Goal: Information Seeking & Learning: Learn about a topic

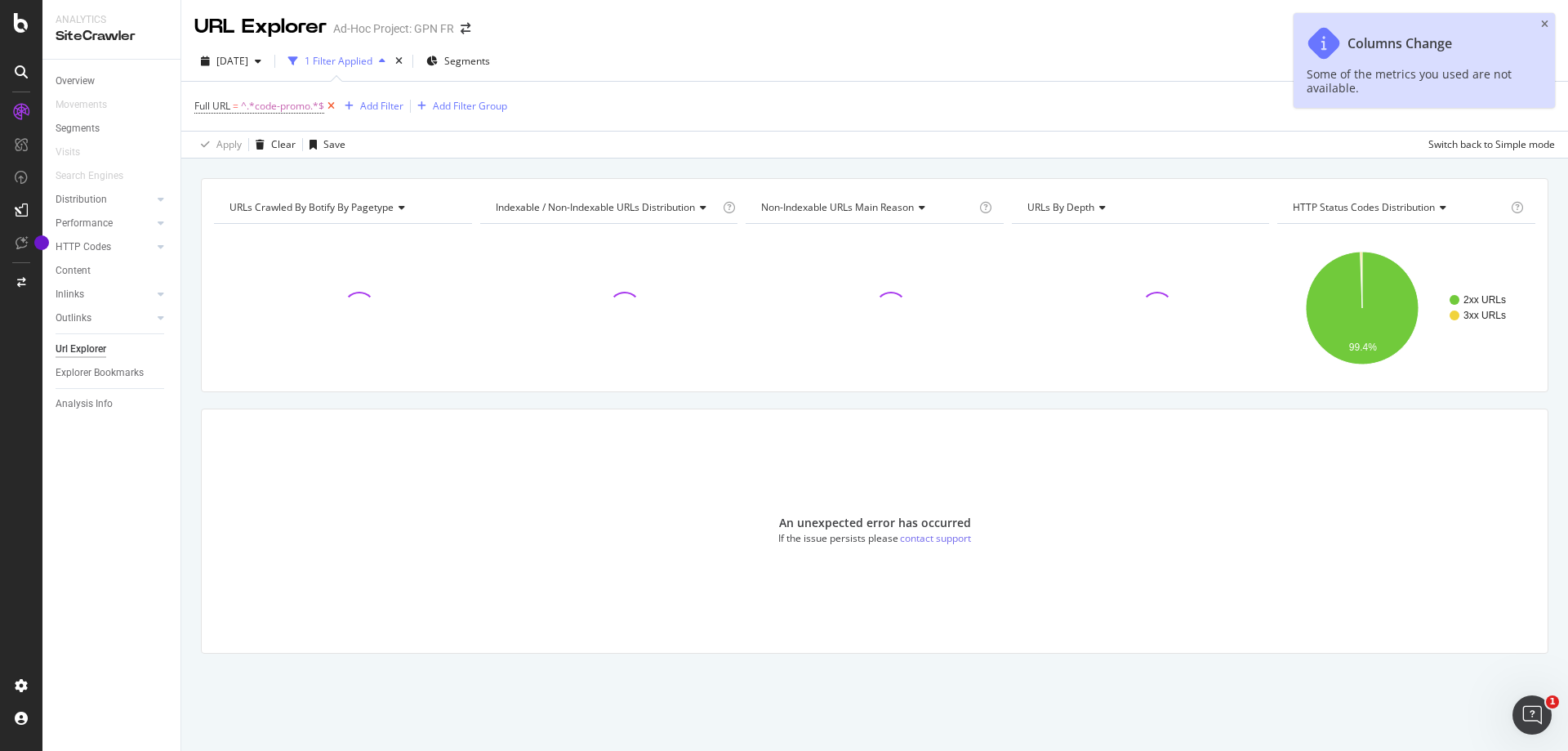
click at [333, 103] on icon at bounding box center [332, 106] width 14 height 16
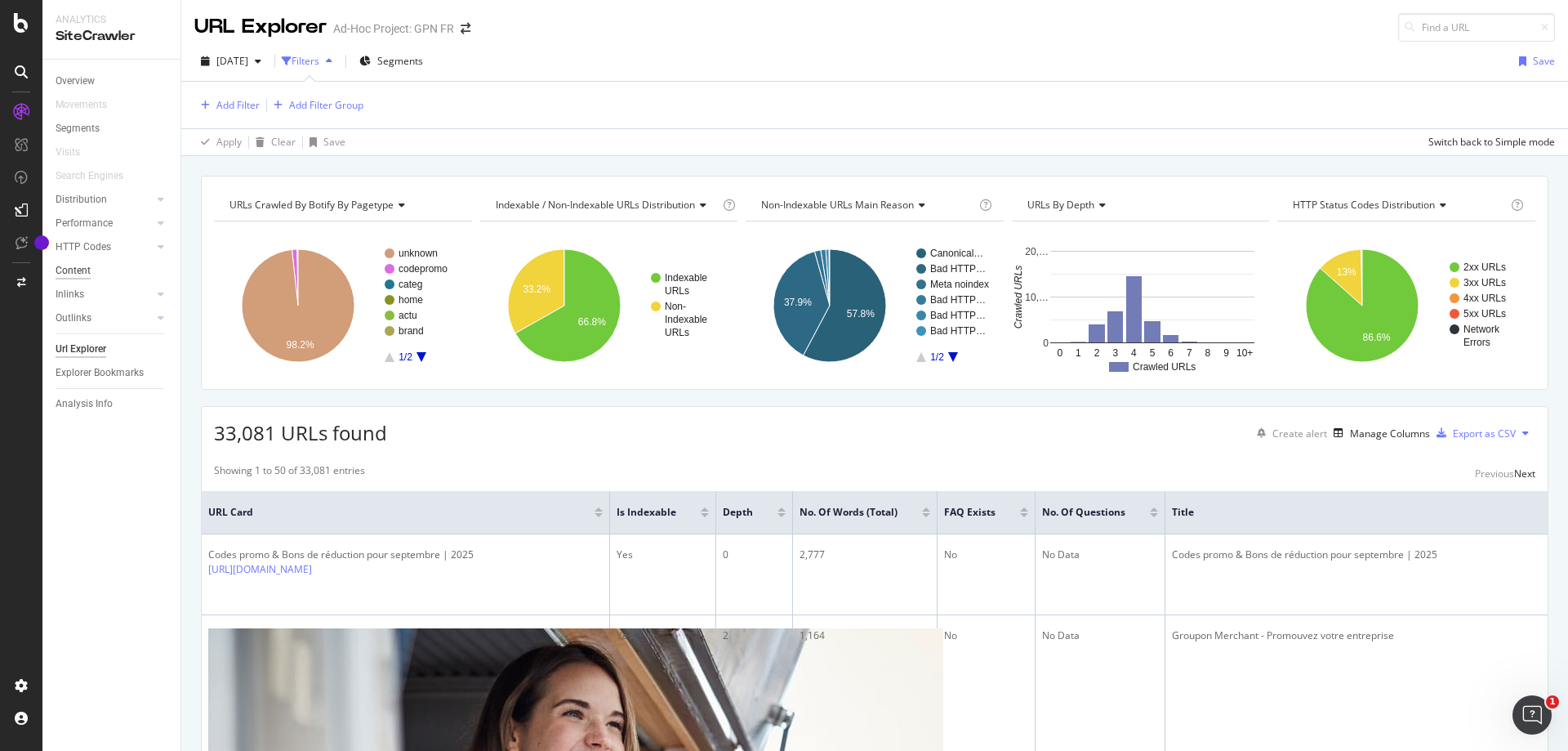
click at [72, 262] on div "Content" at bounding box center [72, 270] width 35 height 17
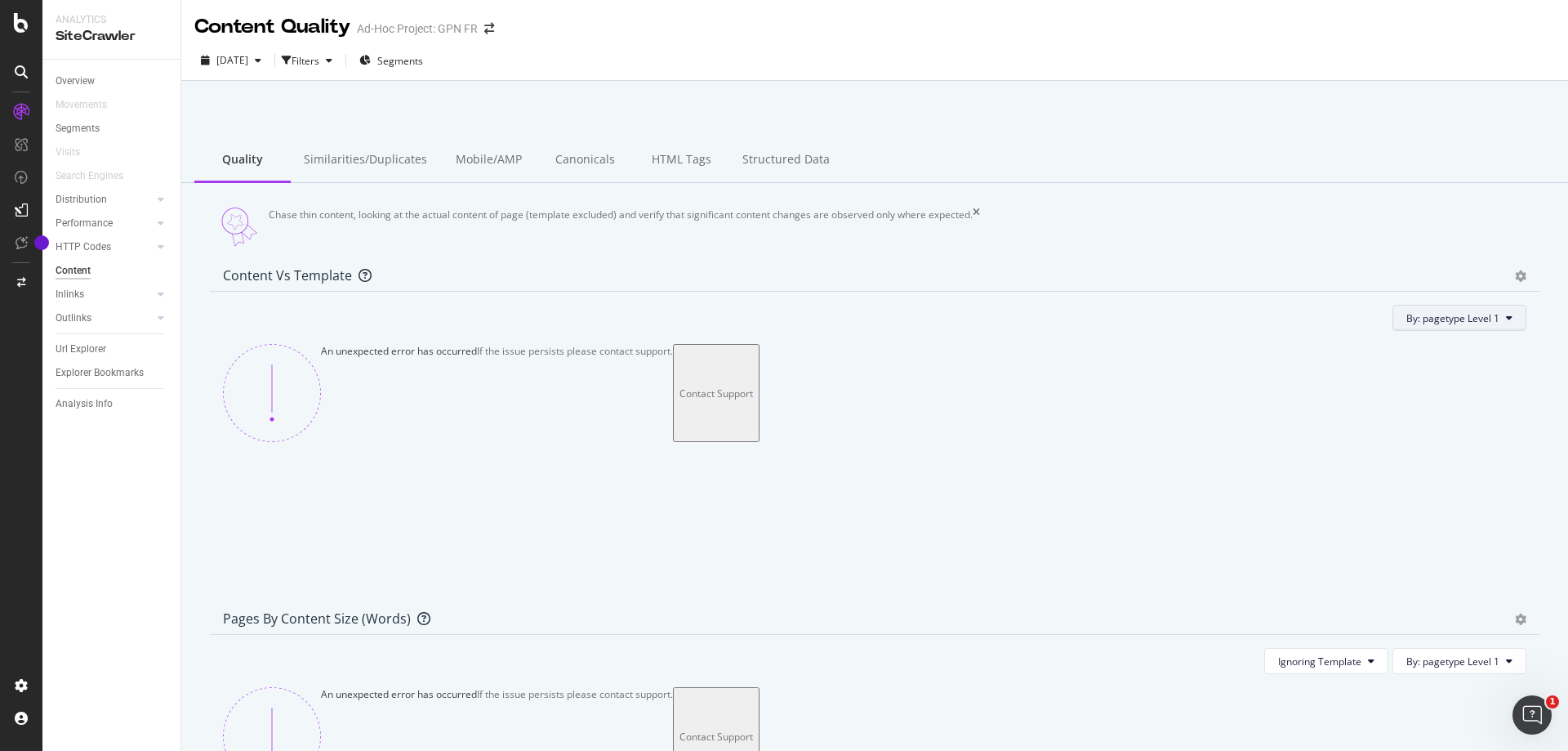
click at [1440, 326] on span "By: pagetype Level 1" at bounding box center [1452, 318] width 93 height 14
click at [1415, 404] on div "Select a Segment" at bounding box center [1410, 398] width 202 height 14
click at [1397, 374] on span "URL Scheme and Segmentation" at bounding box center [1438, 367] width 150 height 14
click at [456, 37] on div "Ad-Hoc Project: GPN FR" at bounding box center [417, 29] width 121 height 16
click at [312, 32] on div "Content Quality" at bounding box center [272, 27] width 156 height 28
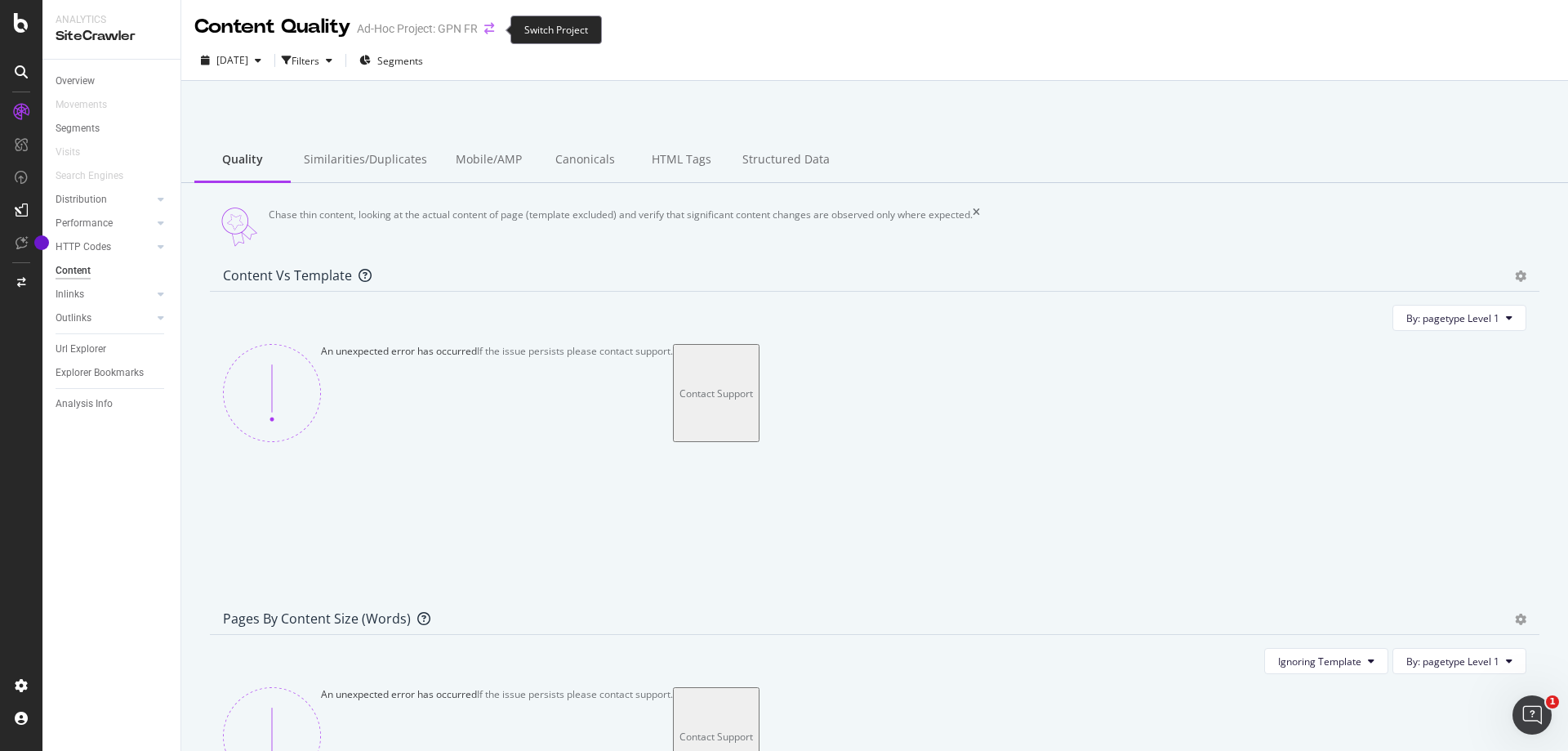
click at [491, 34] on icon "arrow-right-arrow-left" at bounding box center [488, 29] width 10 height 12
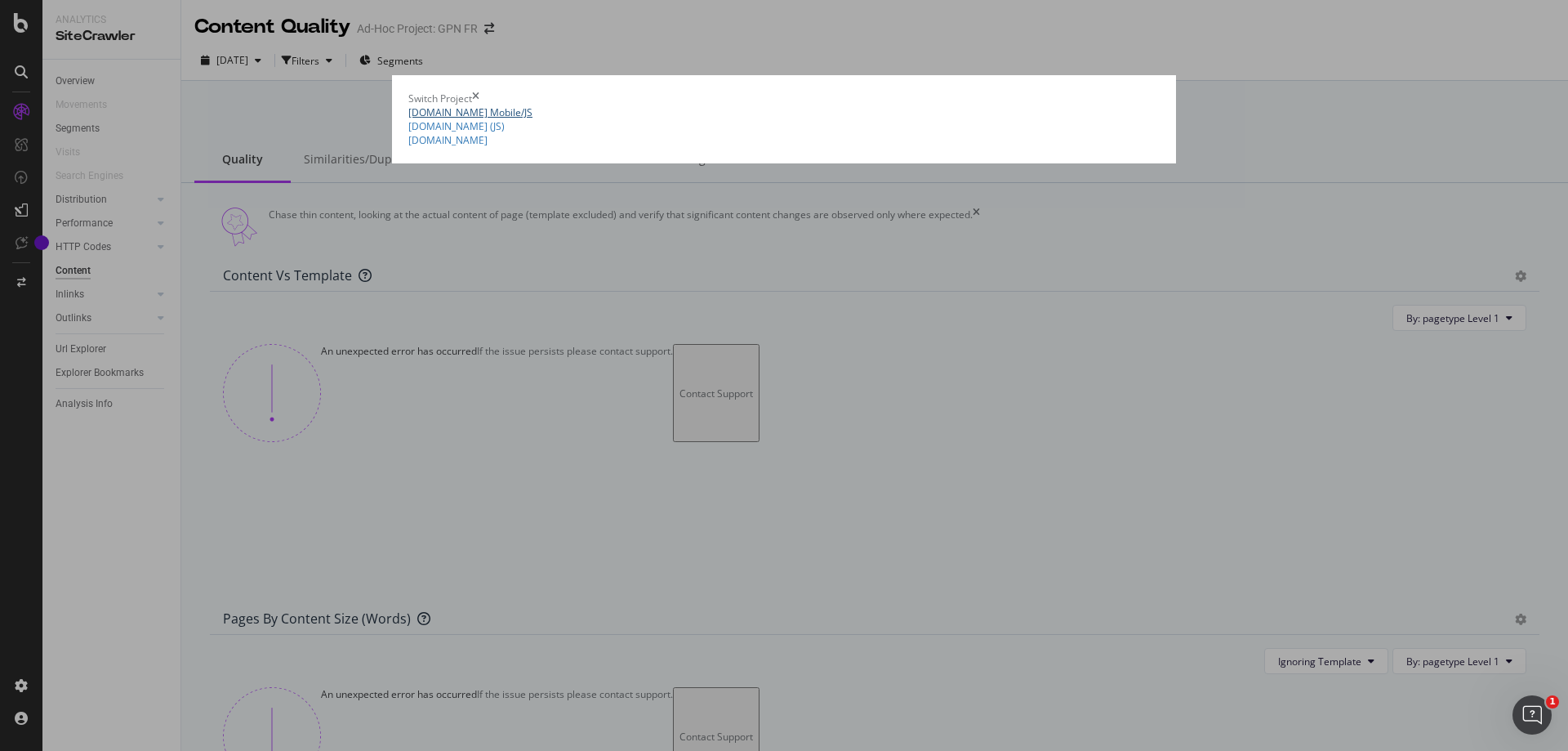
click at [408, 117] on link "[DOMAIN_NAME] Mobile/JS" at bounding box center [470, 112] width 124 height 14
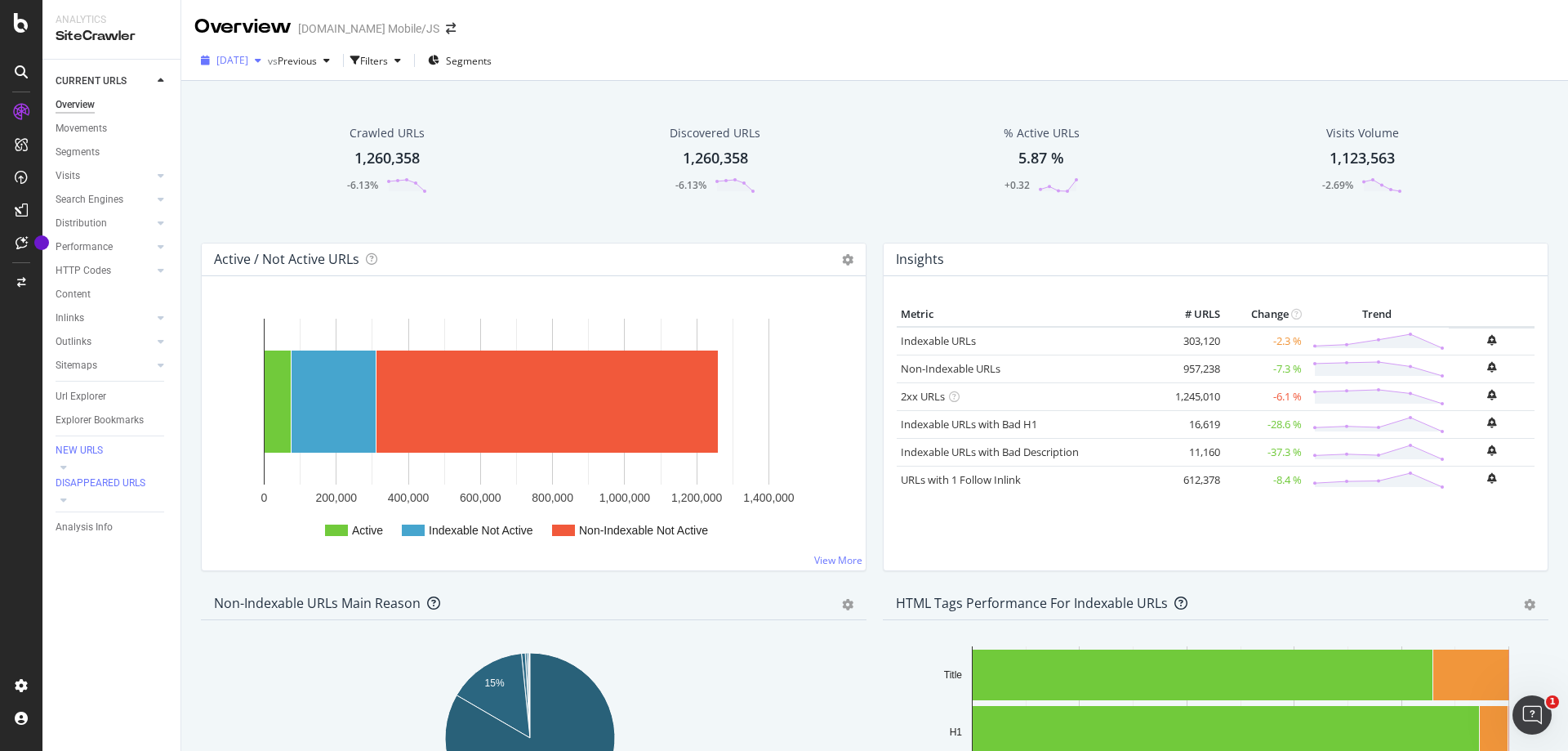
click at [248, 63] on span "[DATE]" at bounding box center [233, 61] width 32 height 14
click at [725, 12] on div "Overview [DOMAIN_NAME] Mobile/JS" at bounding box center [874, 21] width 1386 height 41
drag, startPoint x: 79, startPoint y: 290, endPoint x: 553, endPoint y: 345, distance: 477.2
click at [80, 290] on div "Content" at bounding box center [72, 294] width 35 height 17
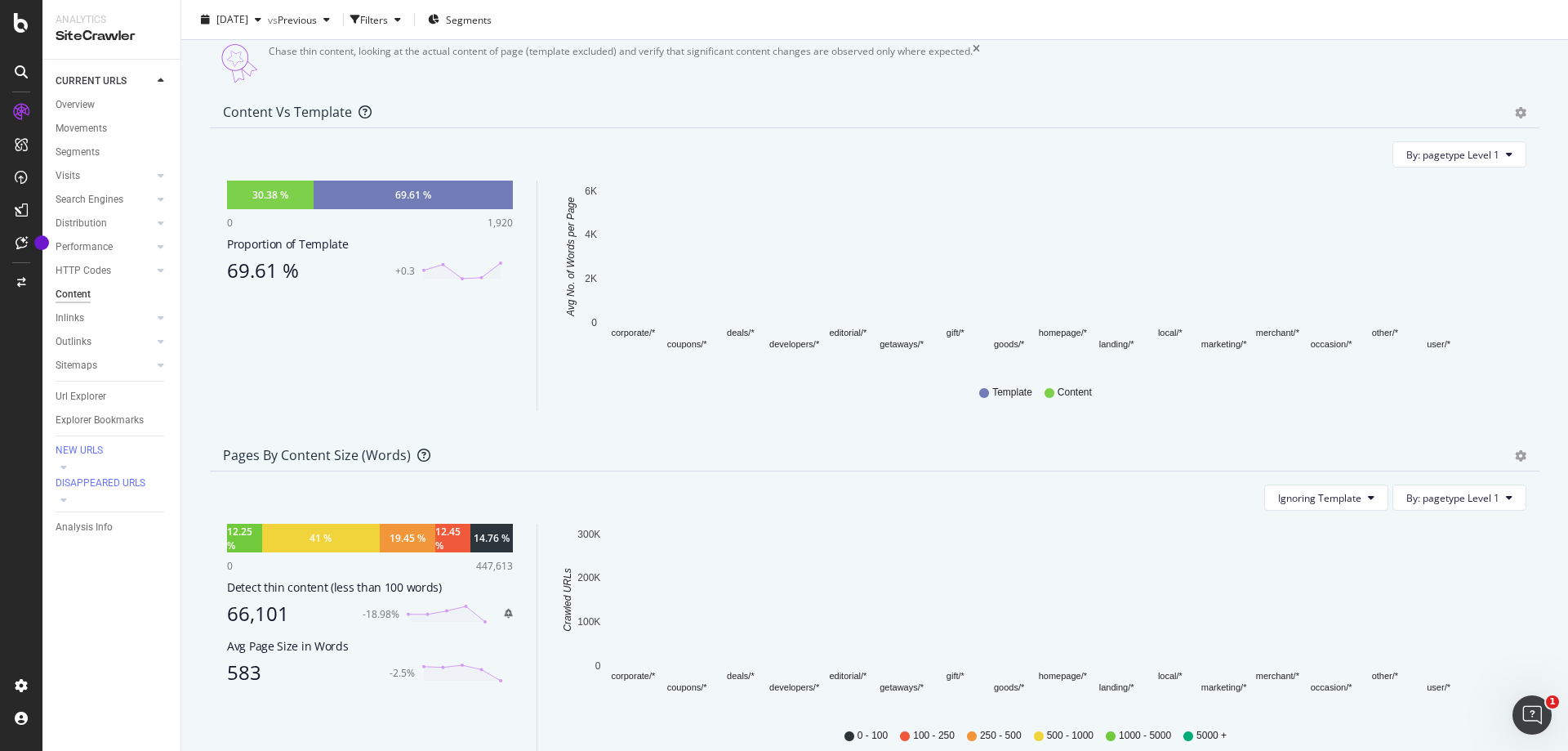
scroll to position [409, 0]
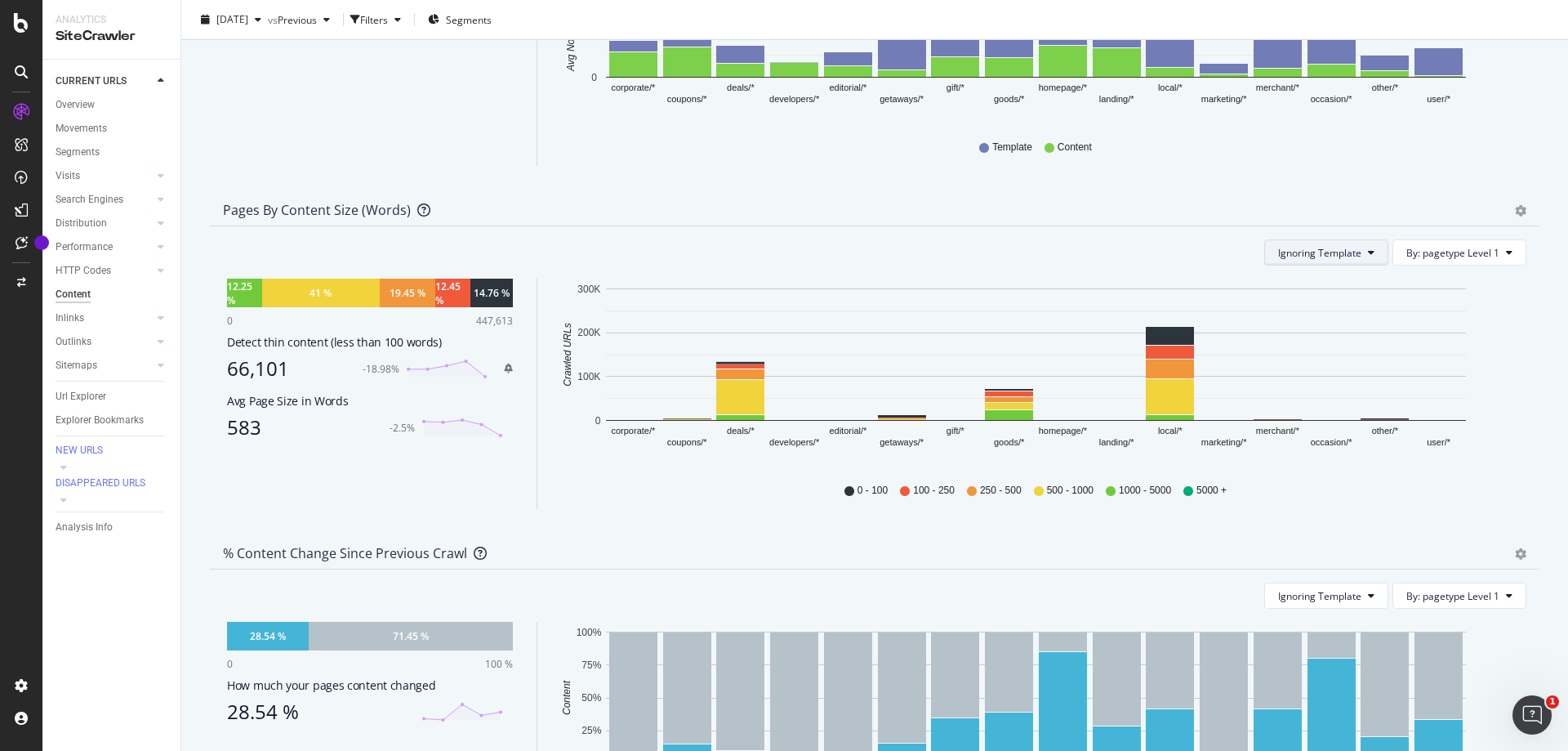
click at [1321, 266] on button "Ignoring Template" at bounding box center [1326, 252] width 124 height 26
click at [1416, 260] on span "By: pagetype Level 1" at bounding box center [1452, 253] width 93 height 14
click at [1399, 374] on div "All Dimensions" at bounding box center [1410, 359] width 202 height 28
click at [1138, 219] on div "Pages by Content Size (Words)" at bounding box center [857, 210] width 1268 height 16
click at [1397, 266] on button "By: pagetype Level 1" at bounding box center [1459, 252] width 134 height 26
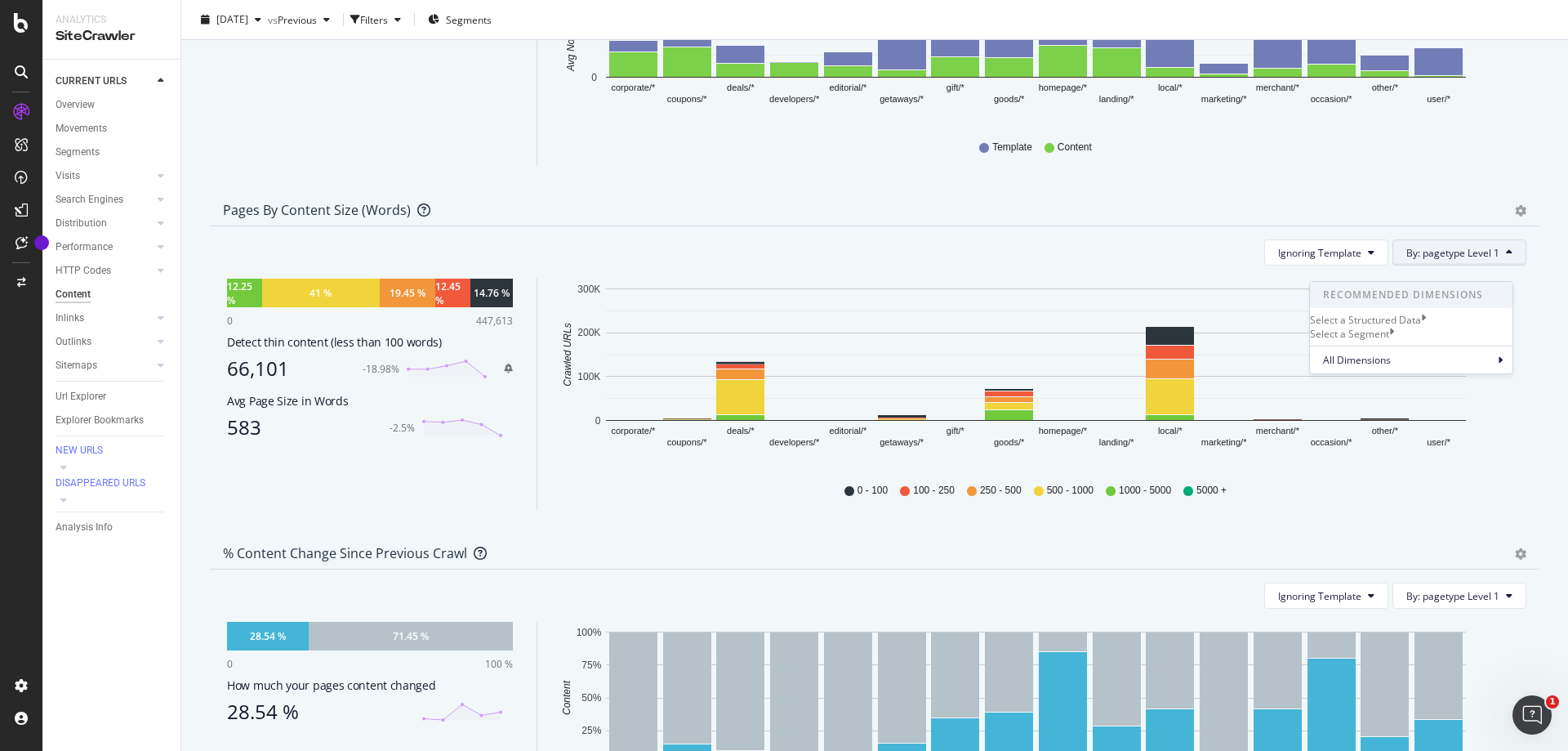
click at [1498, 219] on div "Pie Chart (by Percentage) Table Export as CSV Add to Custom Report" at bounding box center [1512, 210] width 28 height 16
click at [1515, 217] on icon "gear" at bounding box center [1520, 210] width 12 height 12
click at [1480, 284] on span "Chart (by Percentage)" at bounding box center [1464, 272] width 149 height 22
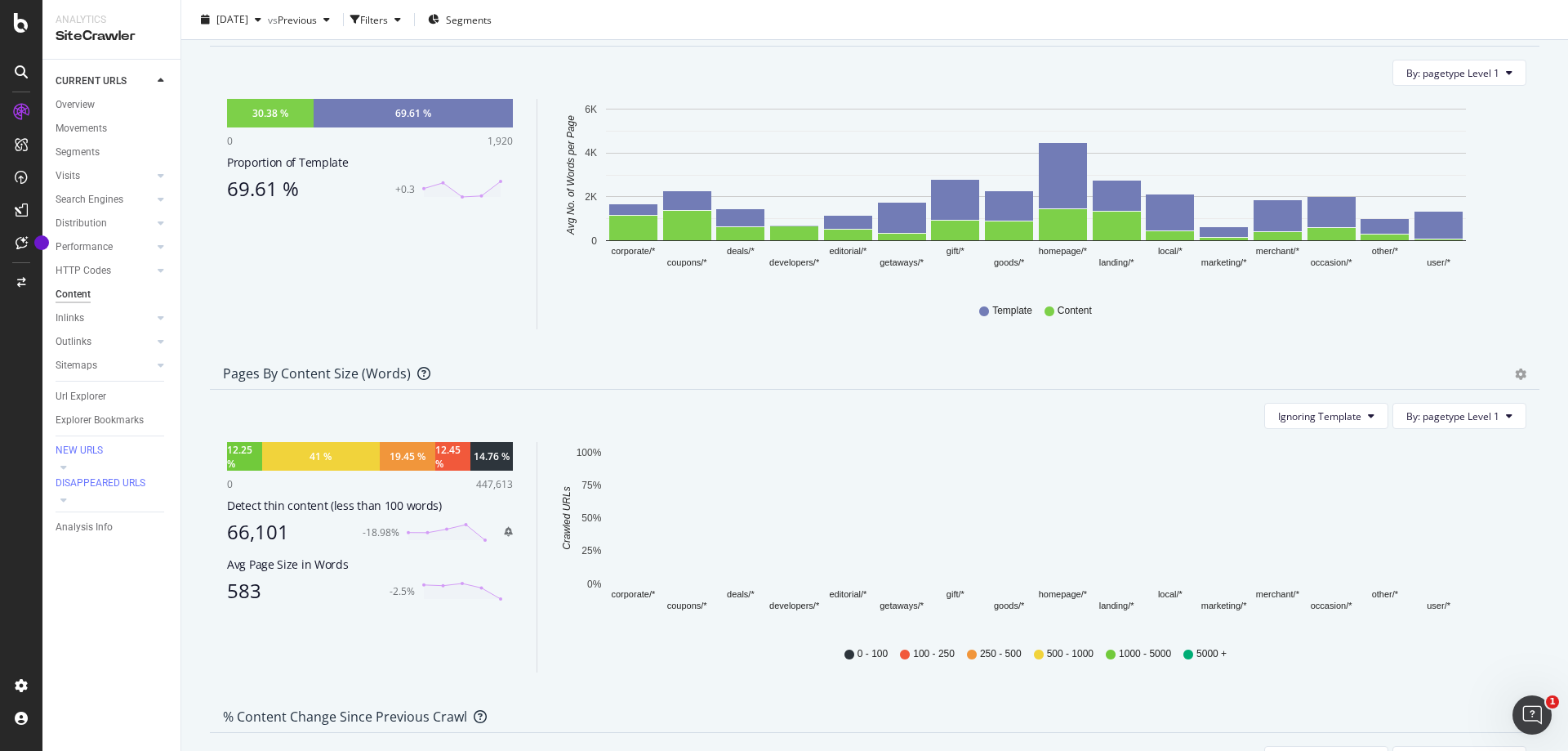
scroll to position [326, 0]
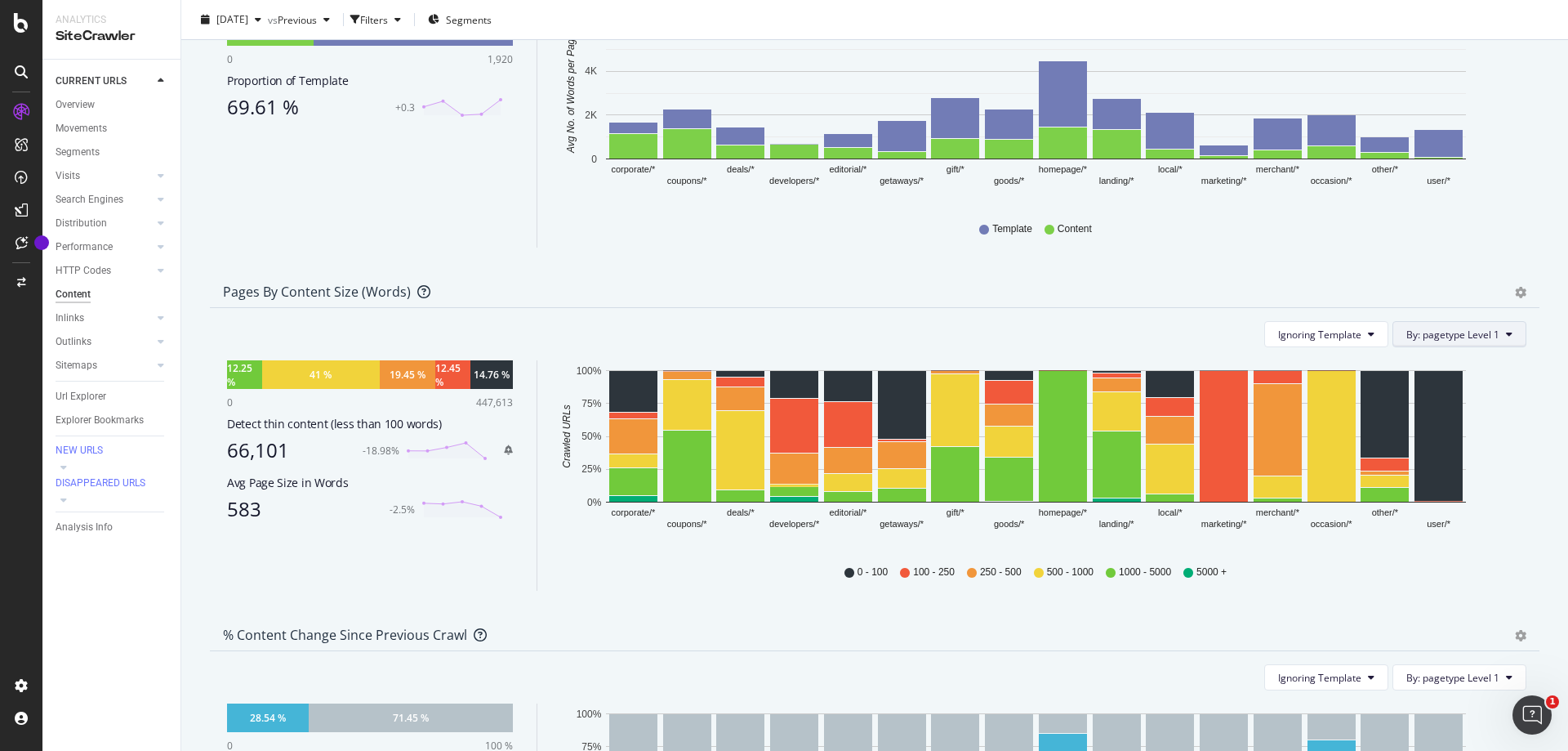
click at [1505, 347] on button "By: pagetype Level 1" at bounding box center [1459, 334] width 134 height 26
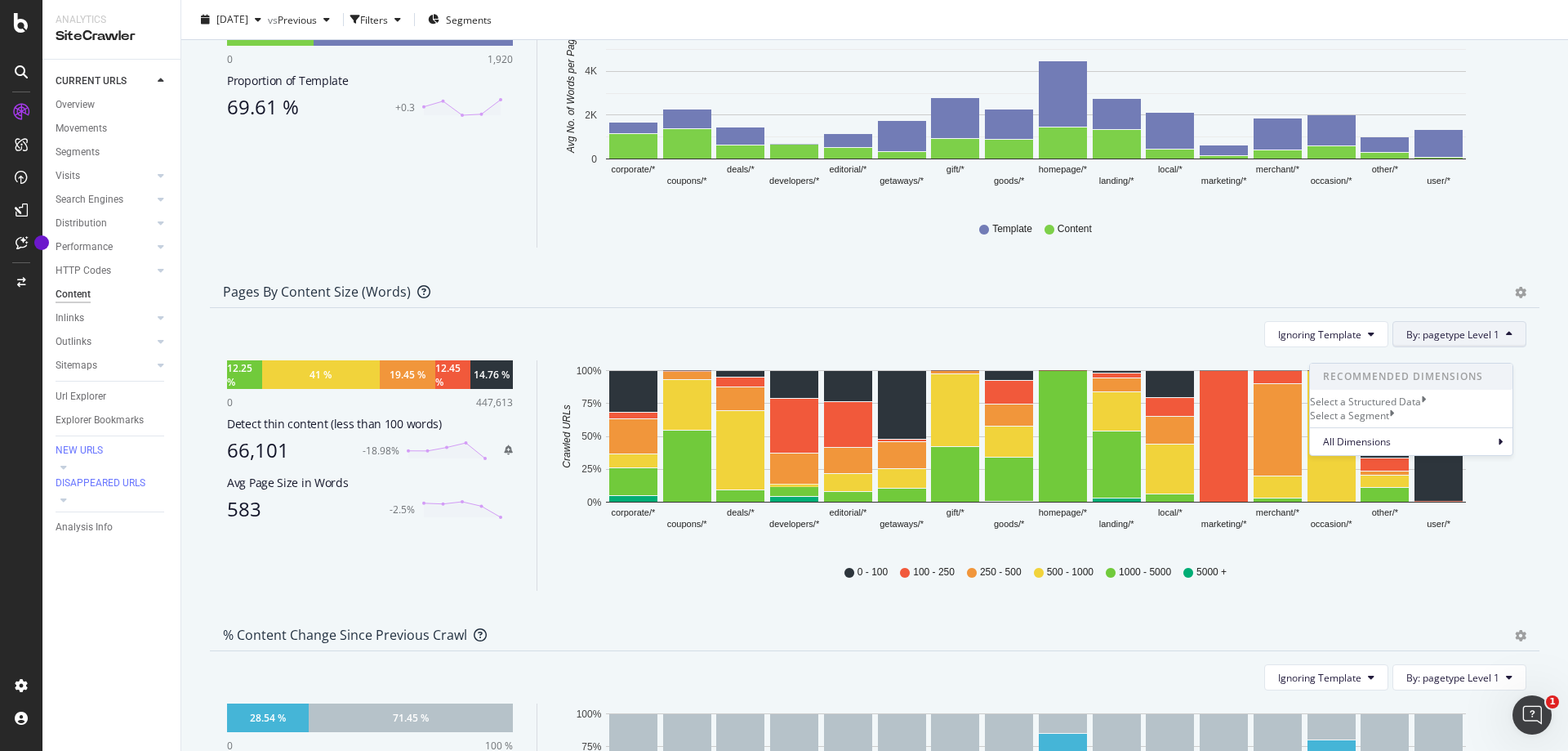
click at [1515, 298] on icon "gear" at bounding box center [1520, 293] width 12 height 12
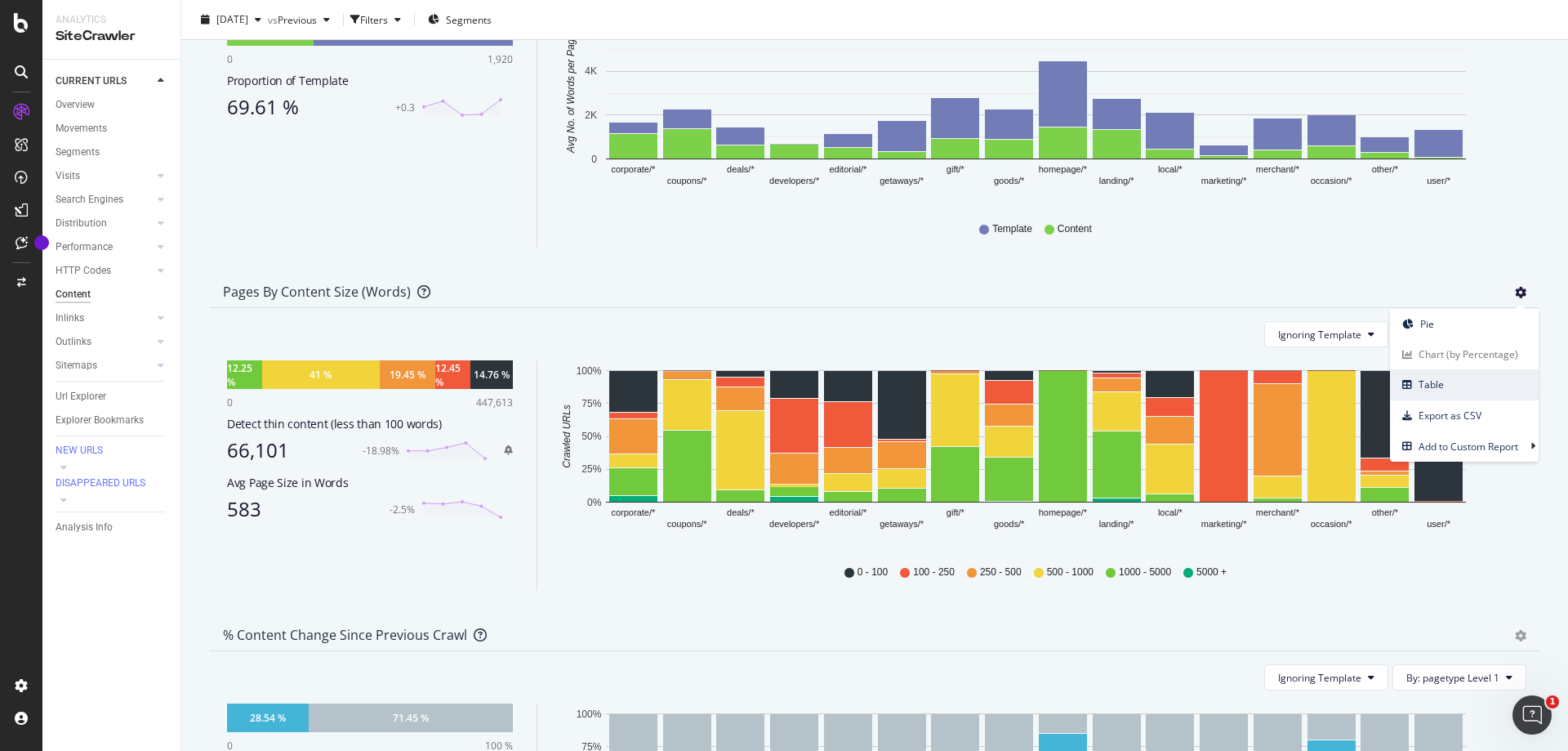
click at [1482, 395] on span "Table" at bounding box center [1464, 384] width 149 height 22
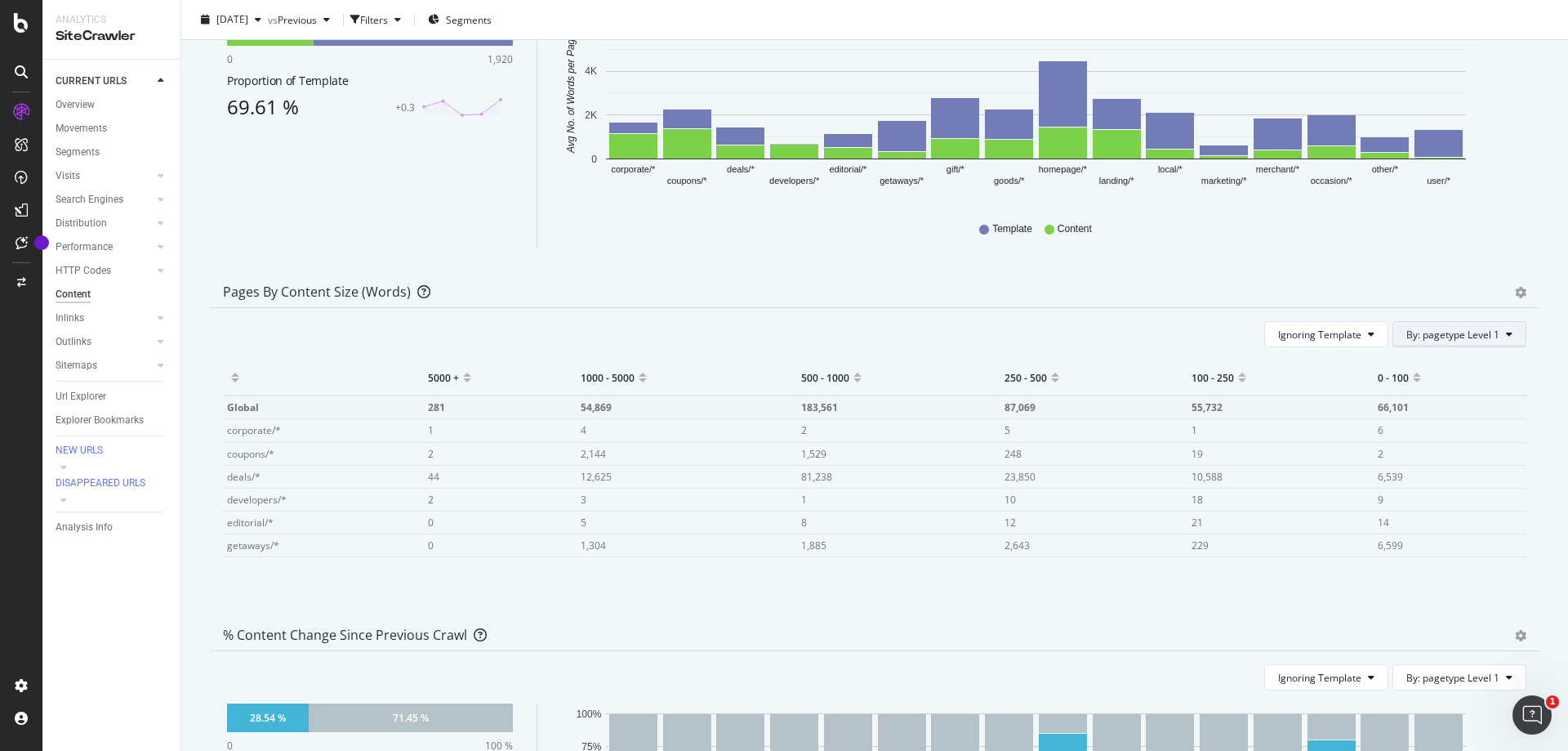
click at [1506, 339] on icon at bounding box center [1508, 334] width 6 height 10
click at [1434, 455] on div "All Dimensions" at bounding box center [1410, 441] width 202 height 28
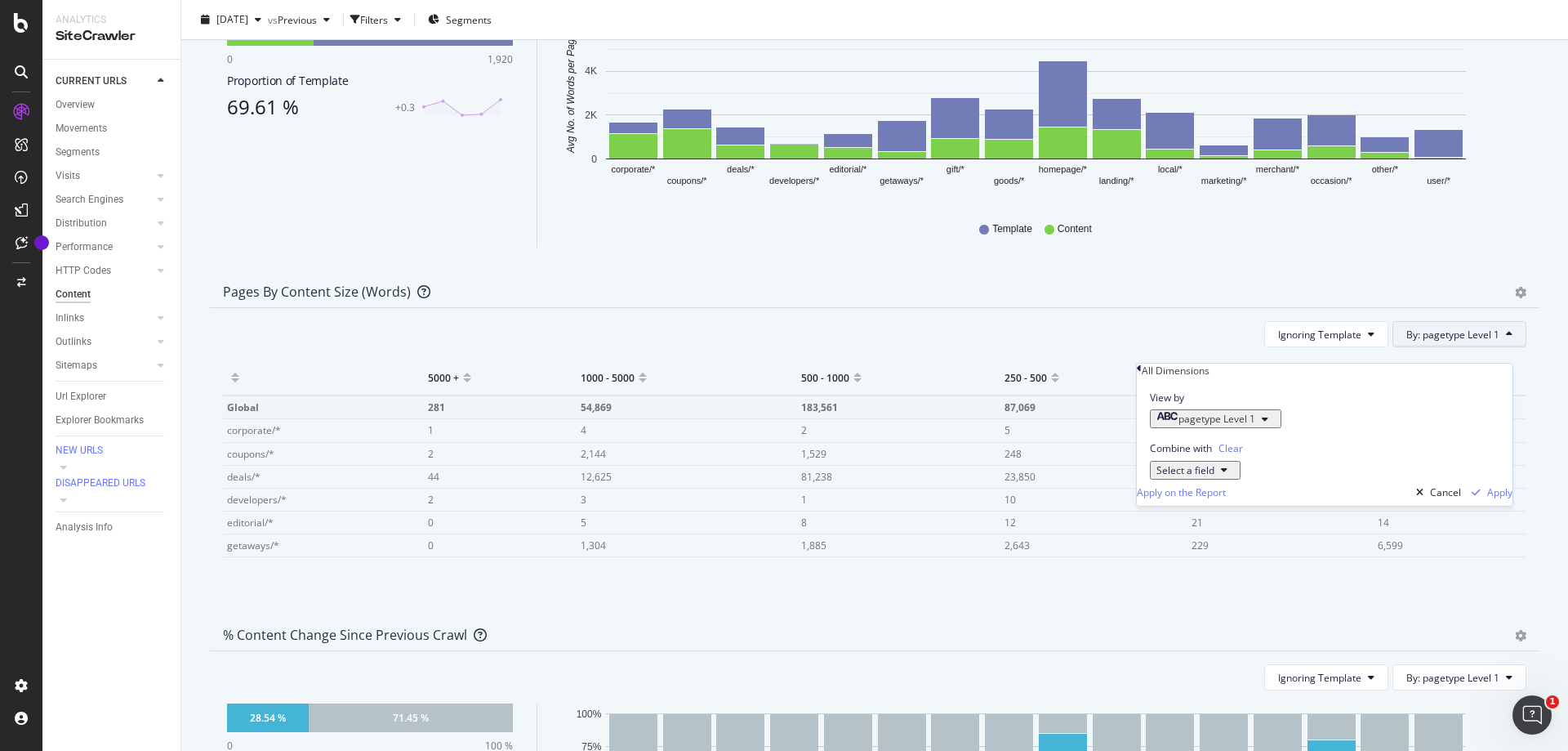
click at [1474, 342] on span "By: pagetype Level 1" at bounding box center [1452, 334] width 93 height 14
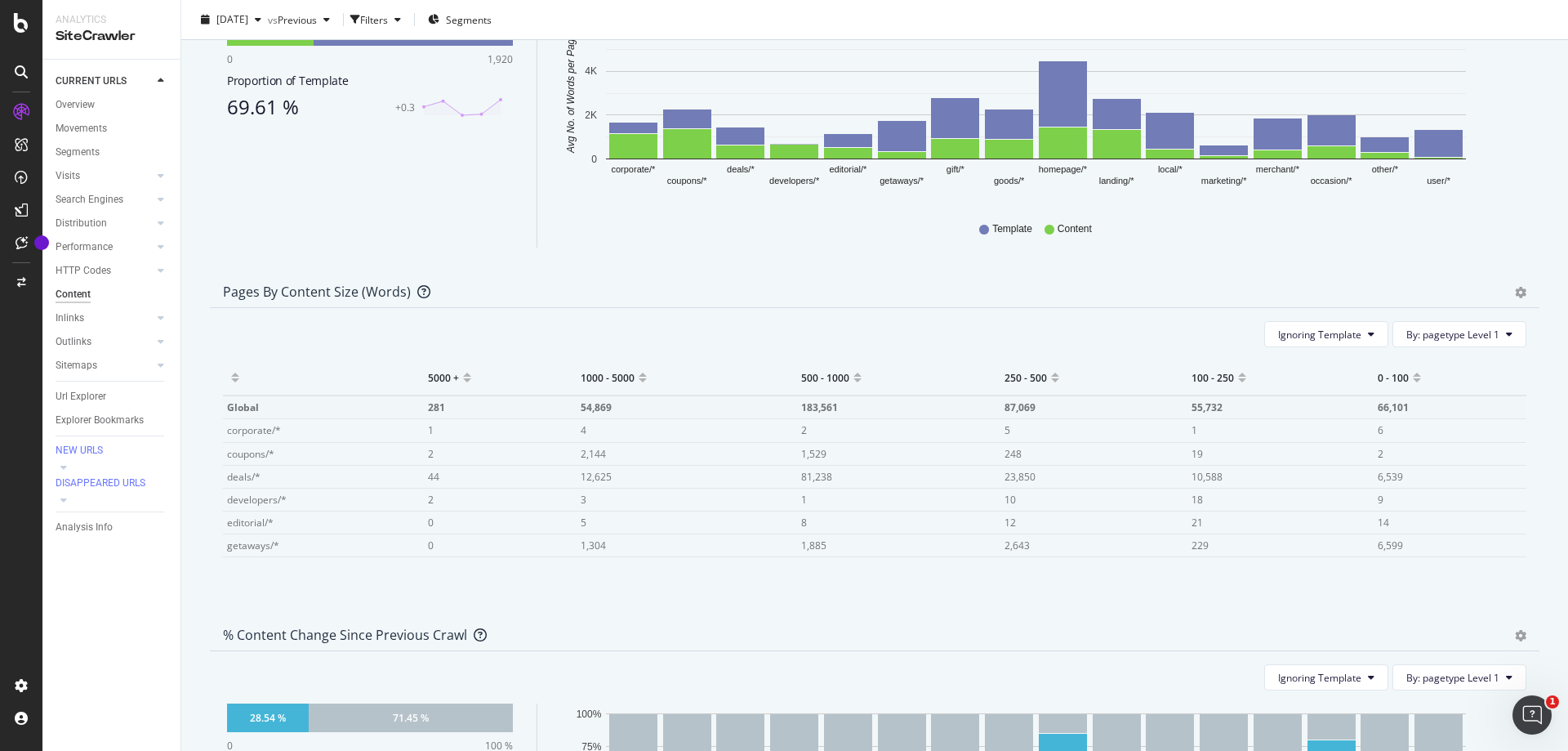
click at [1515, 298] on icon "gear" at bounding box center [1520, 293] width 12 height 12
click at [1468, 365] on span "Chart (by Percentage)" at bounding box center [1464, 354] width 149 height 22
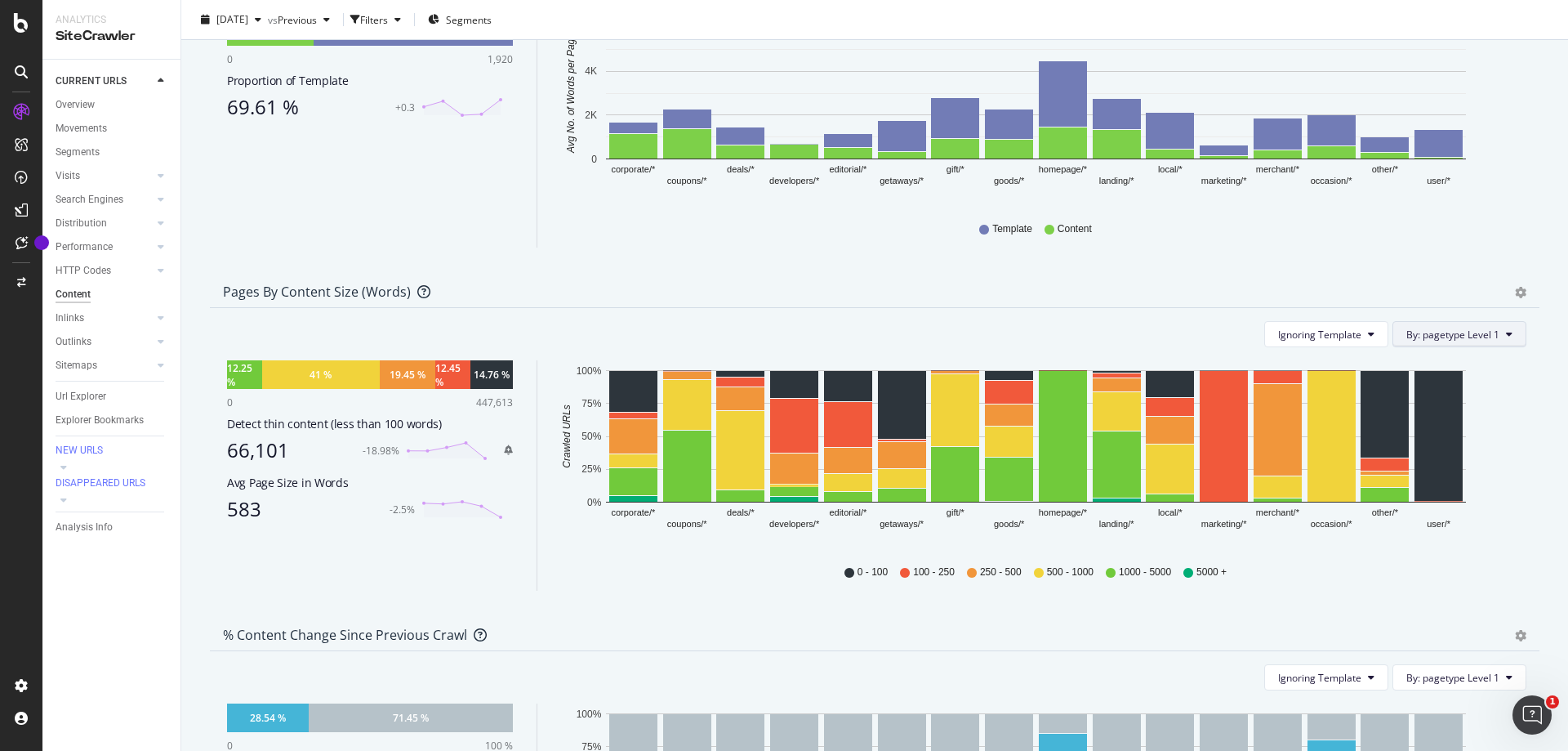
click at [1474, 342] on span "By: pagetype Level 1" at bounding box center [1452, 334] width 93 height 14
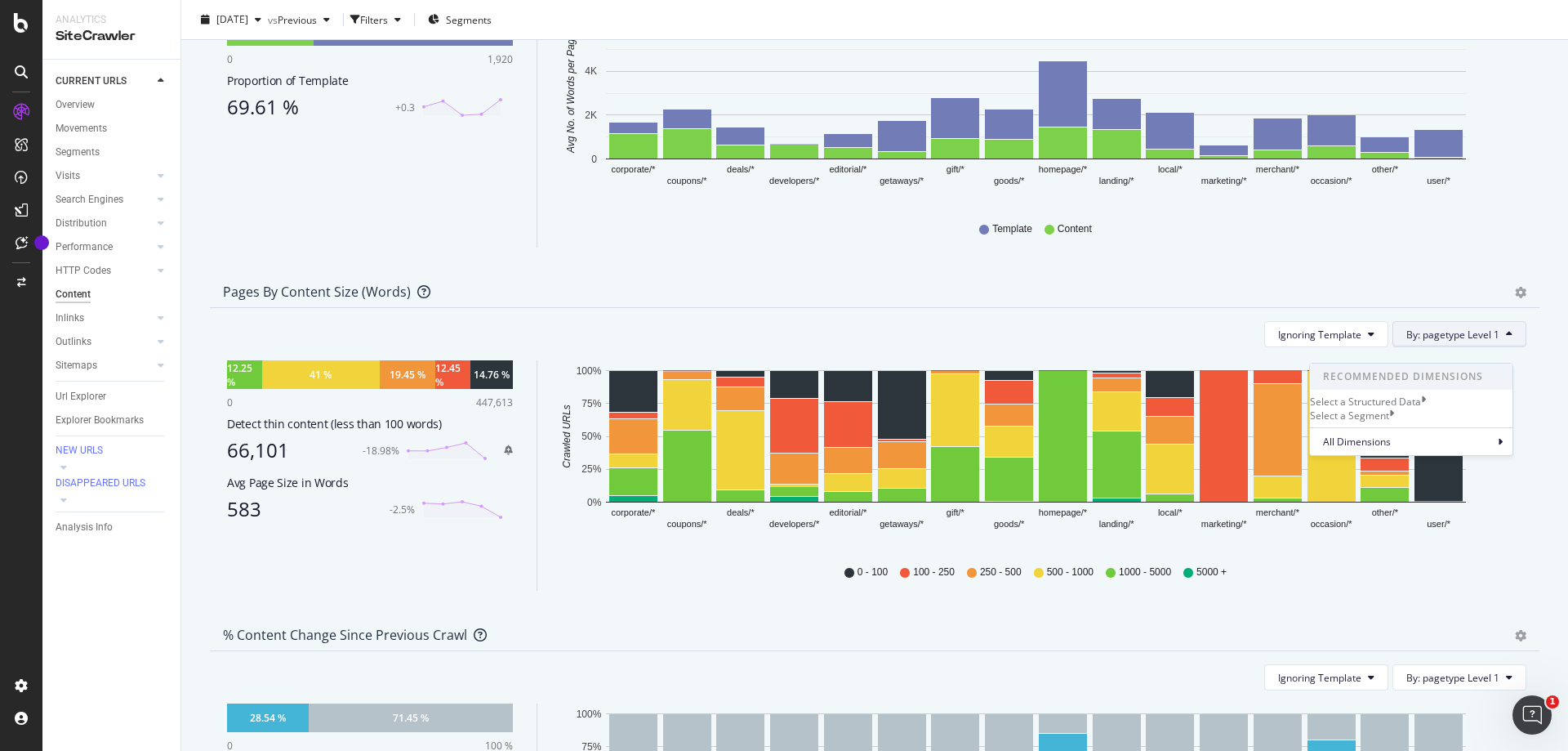
click at [1501, 300] on div "Pie Chart (by Percentage) Table Export as CSV Add to Custom Report" at bounding box center [1512, 292] width 28 height 16
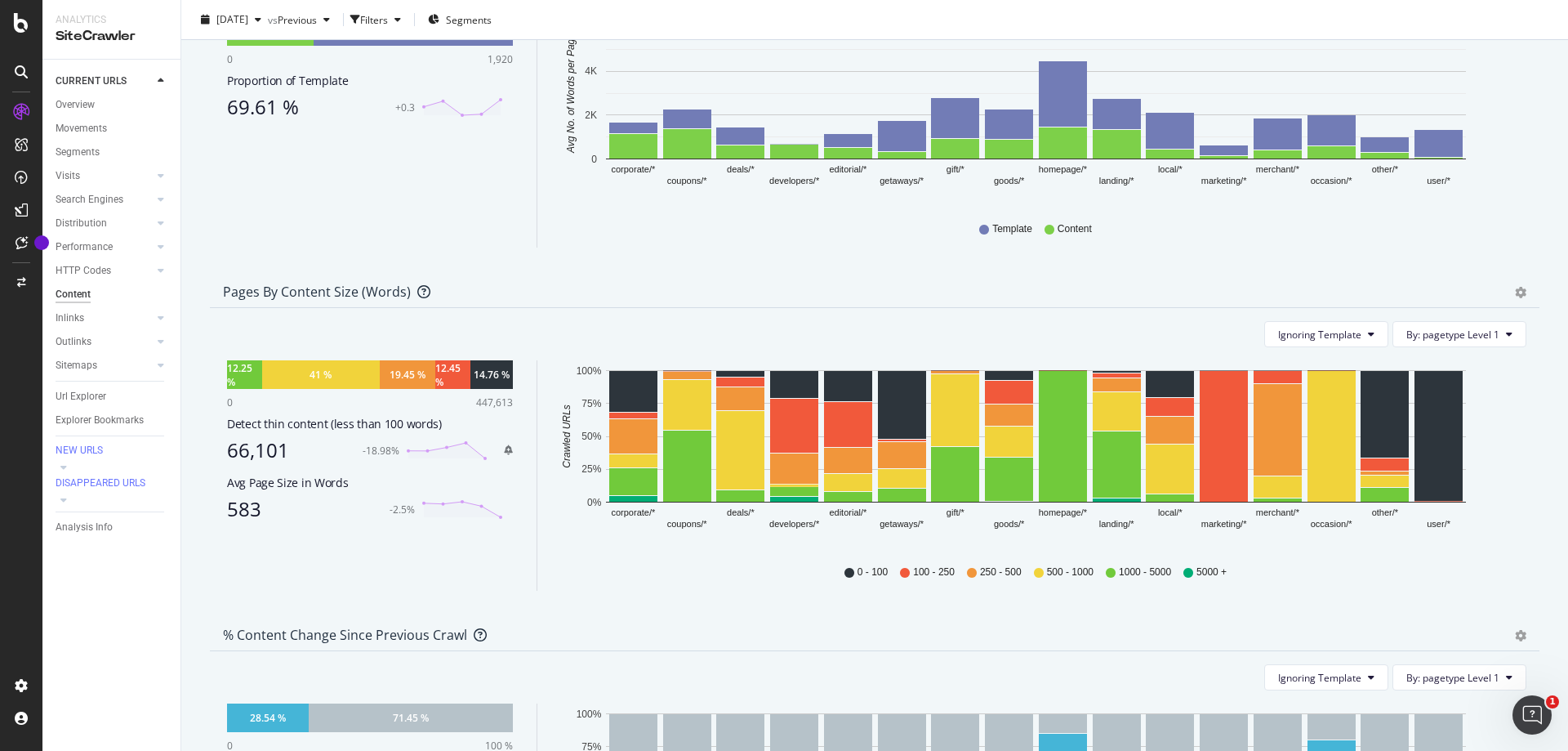
click at [1501, 300] on div "Pie Chart (by Percentage) Table Export as CSV Add to Custom Report" at bounding box center [1512, 292] width 28 height 16
click at [1515, 298] on icon "gear" at bounding box center [1520, 293] width 12 height 12
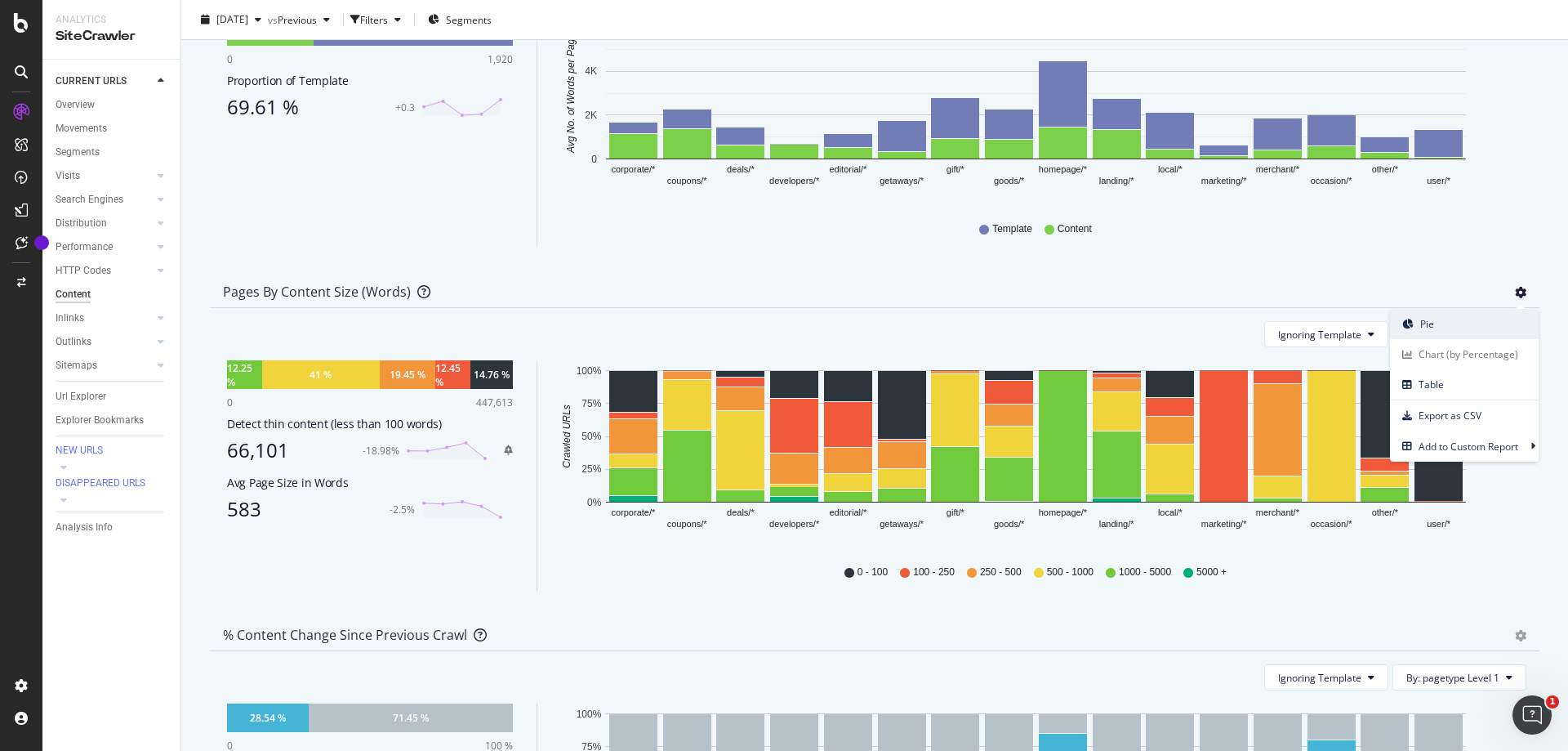
click at [1467, 335] on span "Pie" at bounding box center [1464, 324] width 149 height 22
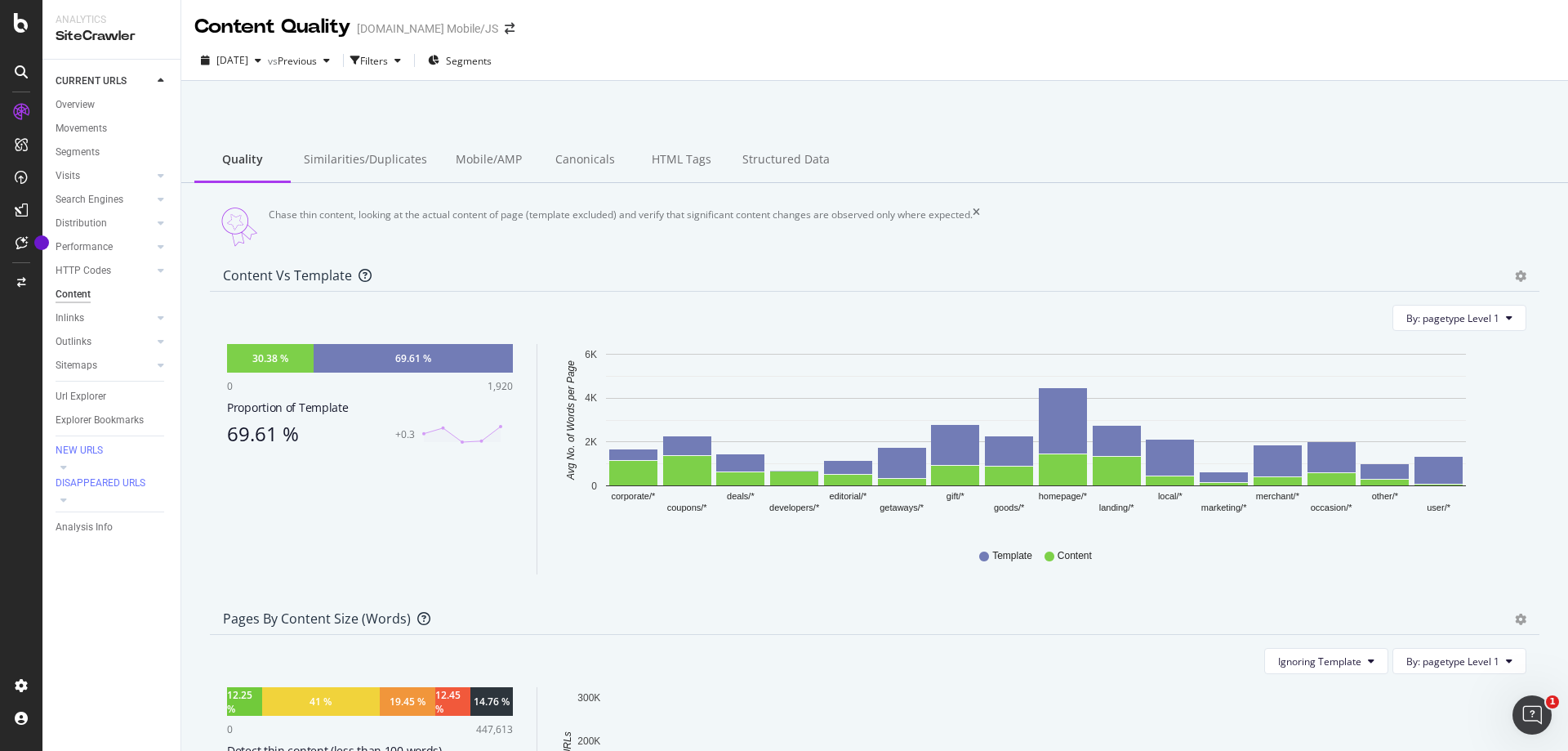
scroll to position [245, 0]
